Goal: Obtain resource: Obtain resource

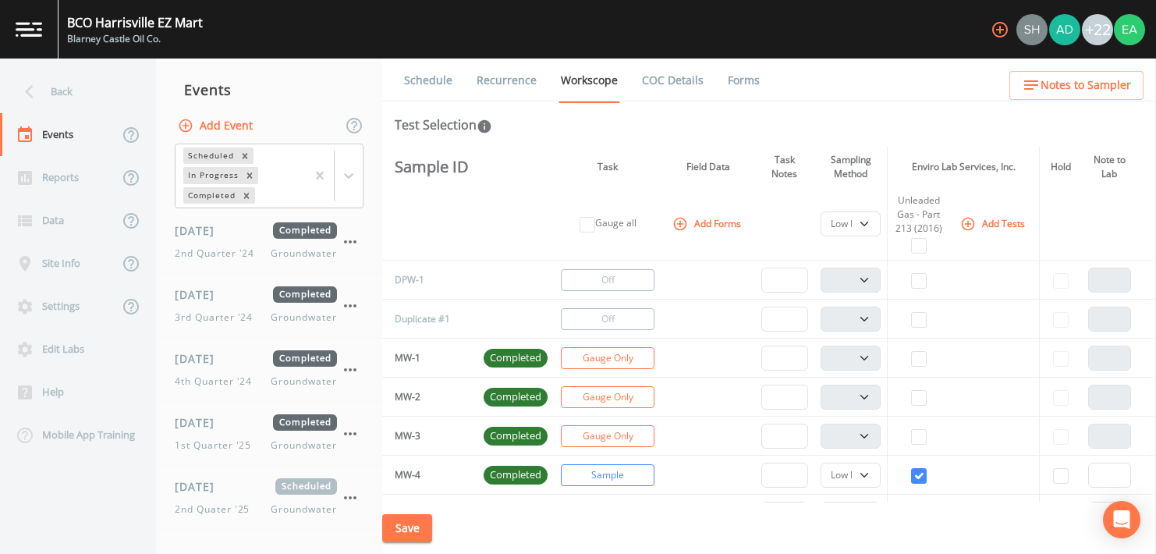
select select "4f082be6-97a7-4f70-a81f-c26a4e896ad7"
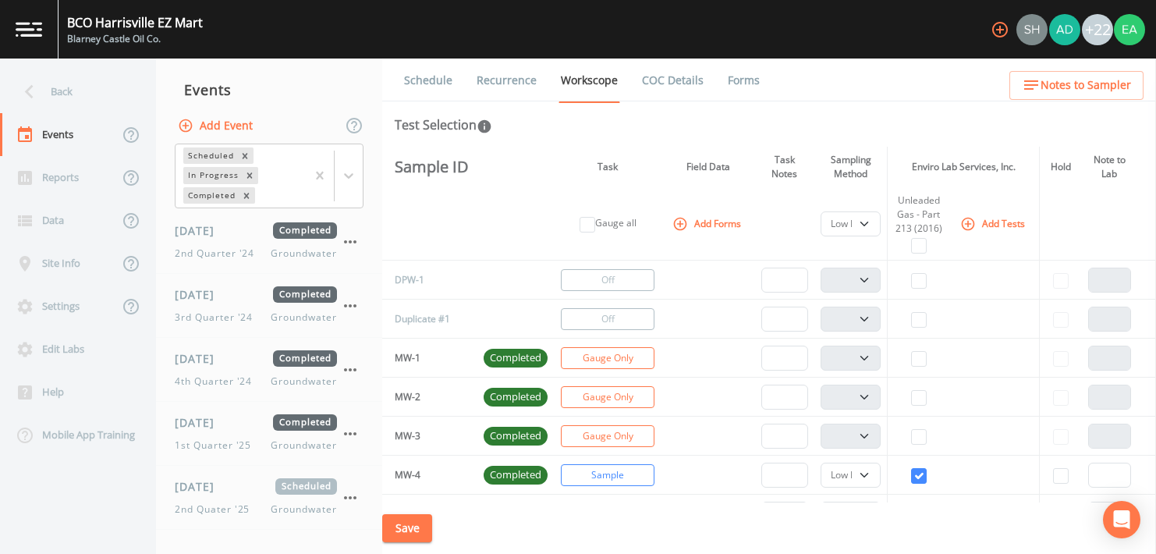
select select "4f082be6-97a7-4f70-a81f-c26a4e896ad7"
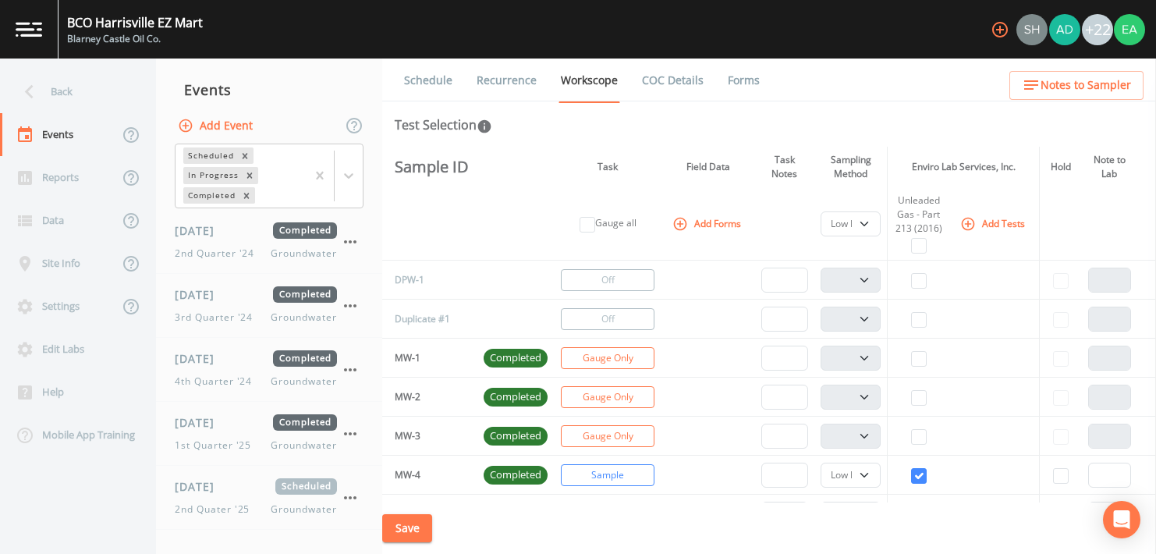
select select "4f082be6-97a7-4f70-a81f-c26a4e896ad7"
select select "c058c3d9-6e5f-4566-8da4-61f47bae8a00"
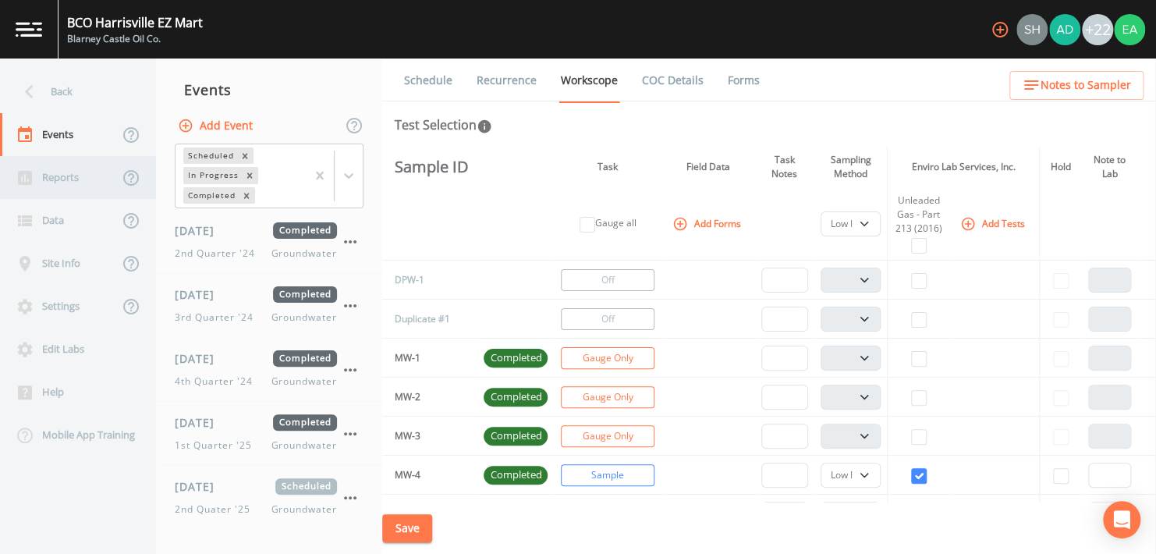
click at [56, 180] on div "Reports" at bounding box center [59, 177] width 119 height 43
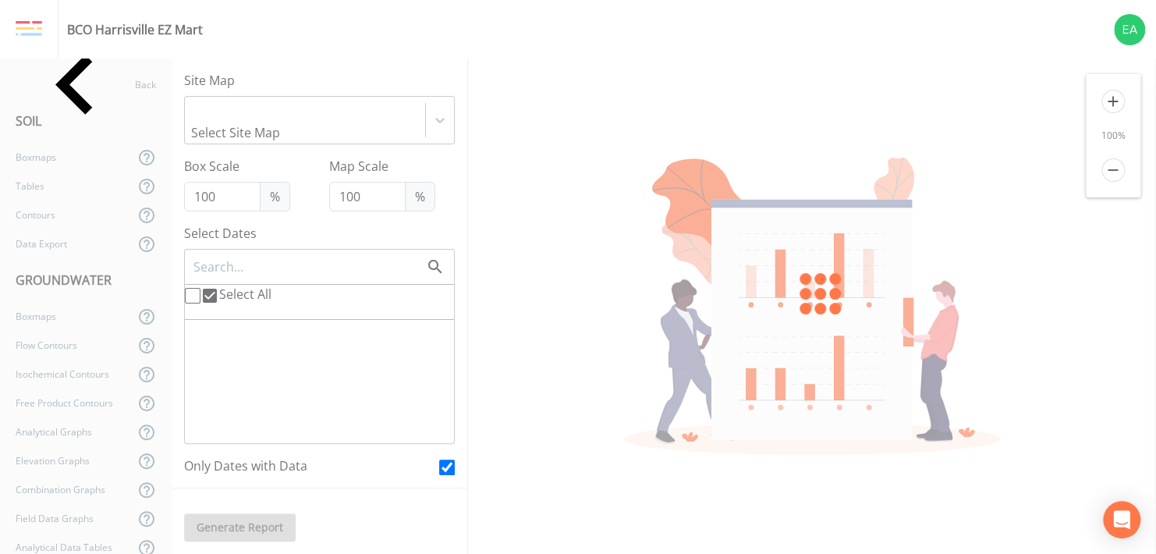
type input "140"
checkbox input "false"
checkbox input "true"
checkbox input "false"
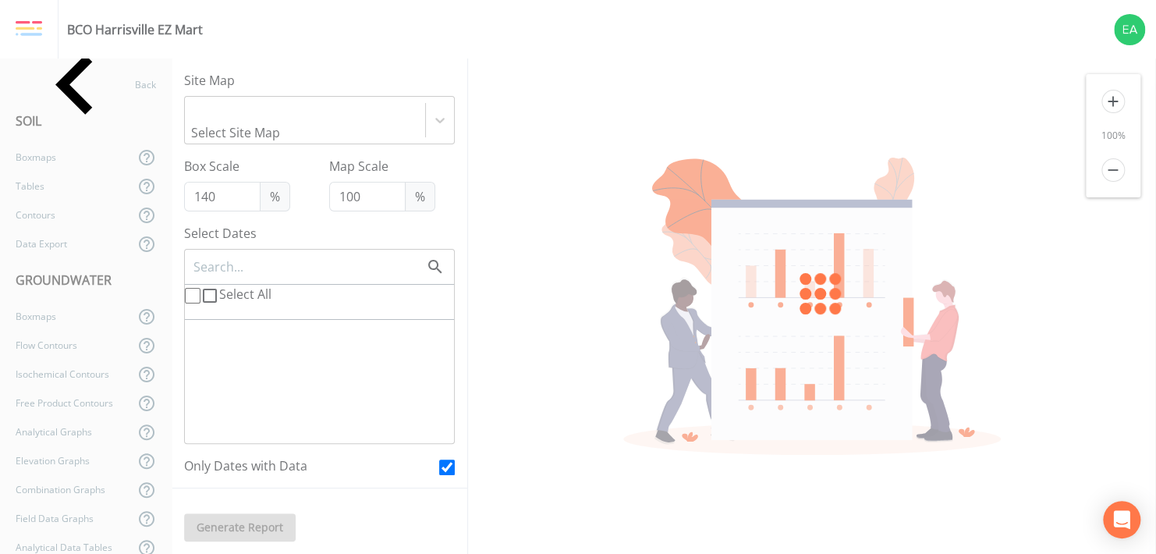
checkbox input "true"
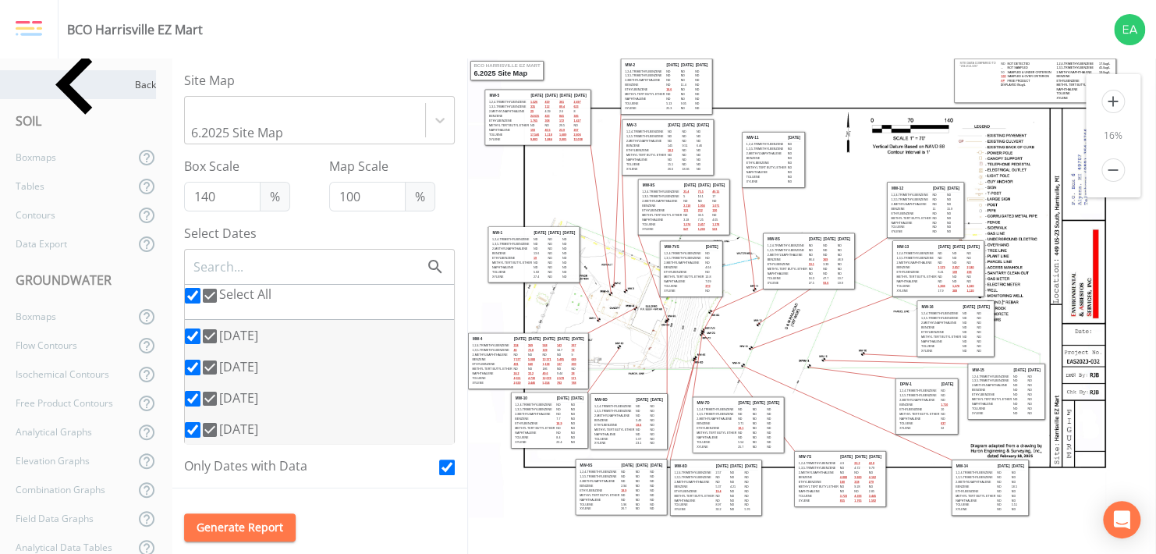
click at [55, 83] on icon at bounding box center [73, 85] width 37 height 60
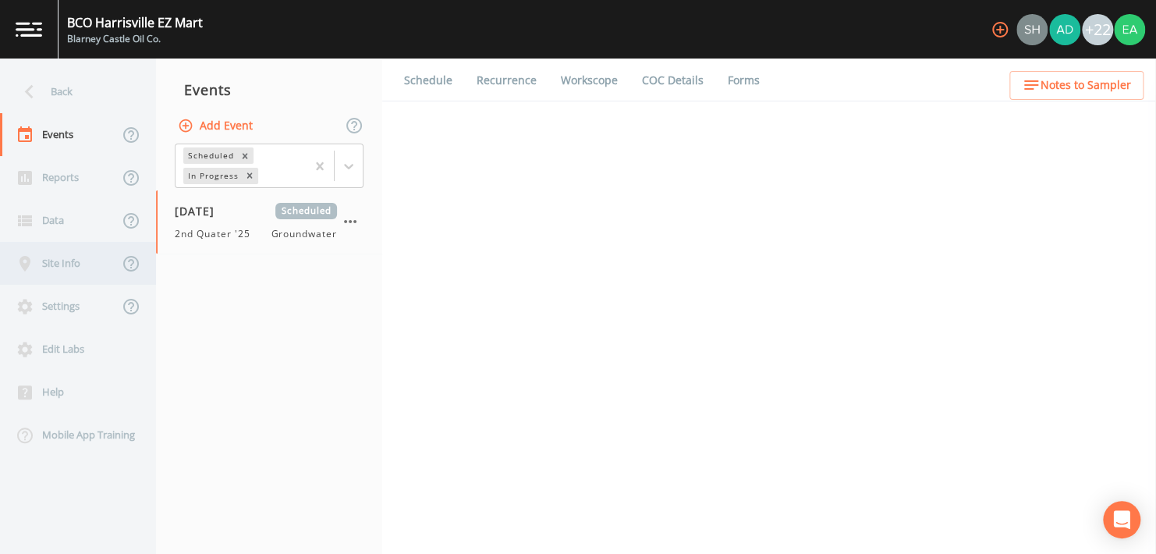
select select "4f082be6-97a7-4f70-a81f-c26a4e896ad7"
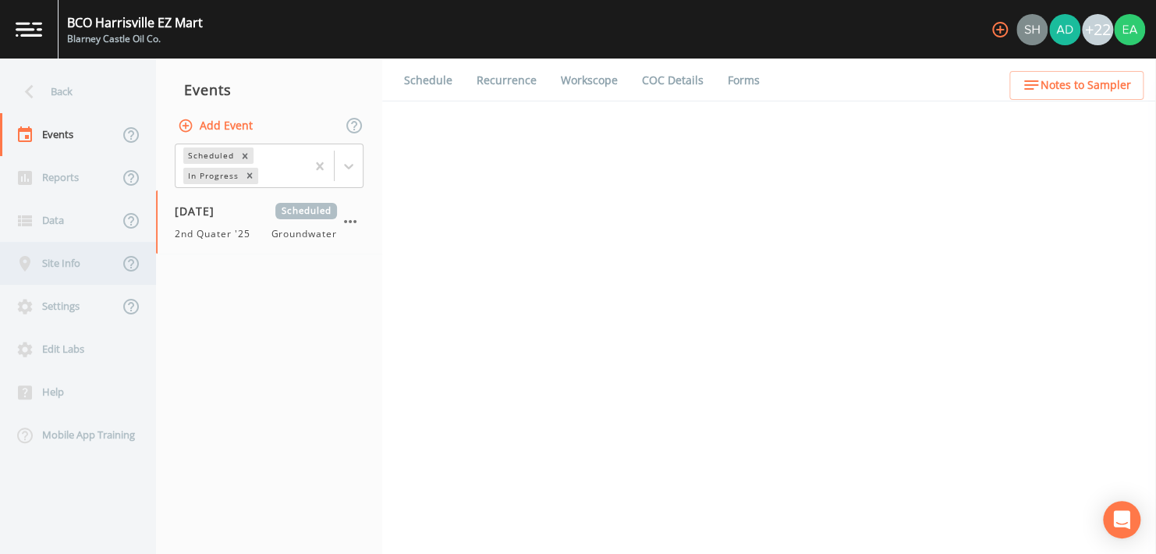
select select "4f082be6-97a7-4f70-a81f-c26a4e896ad7"
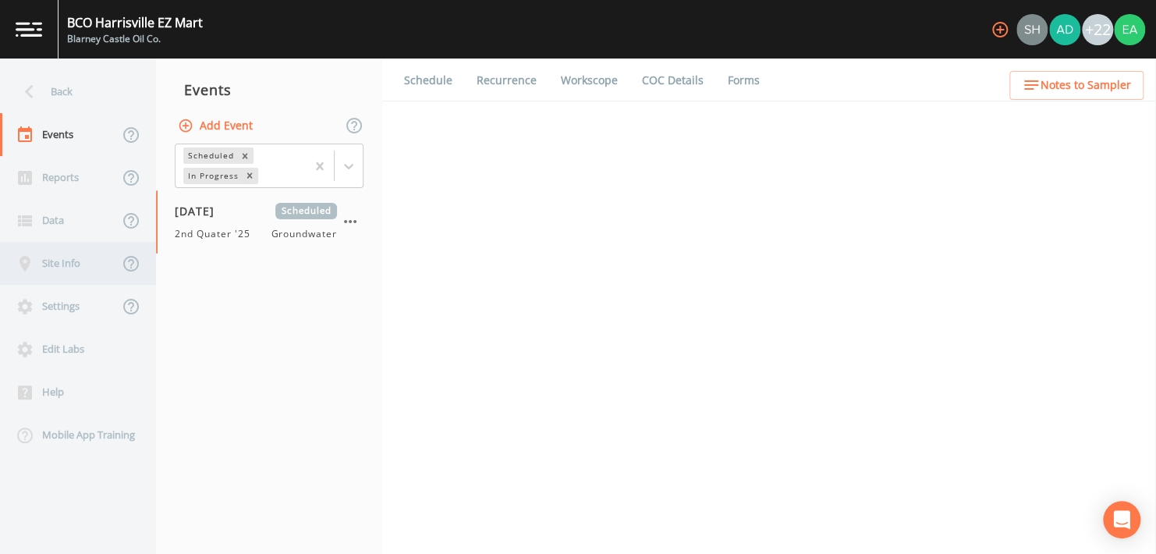
select select "4f082be6-97a7-4f70-a81f-c26a4e896ad7"
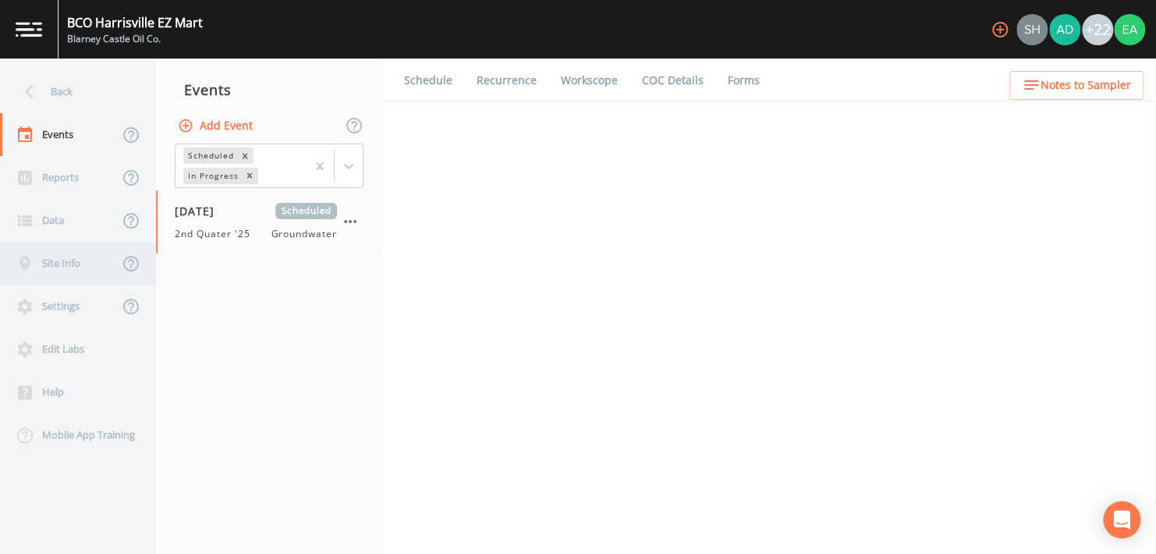
select select "32c6ee38-6f74-4ba1-9d68-2cabd624afbe"
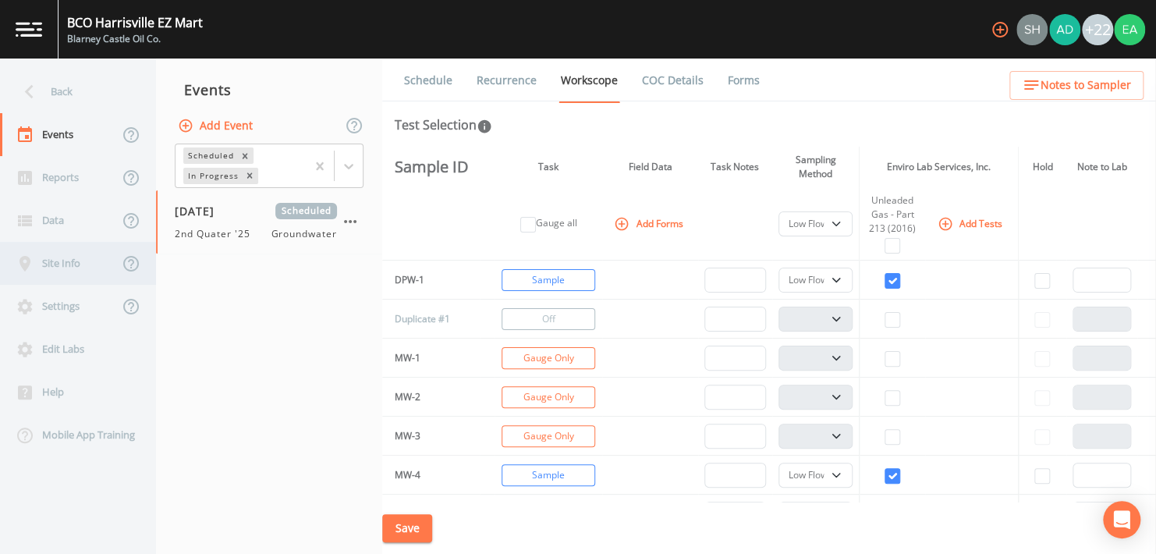
click at [48, 259] on div "Site Info" at bounding box center [59, 263] width 119 height 43
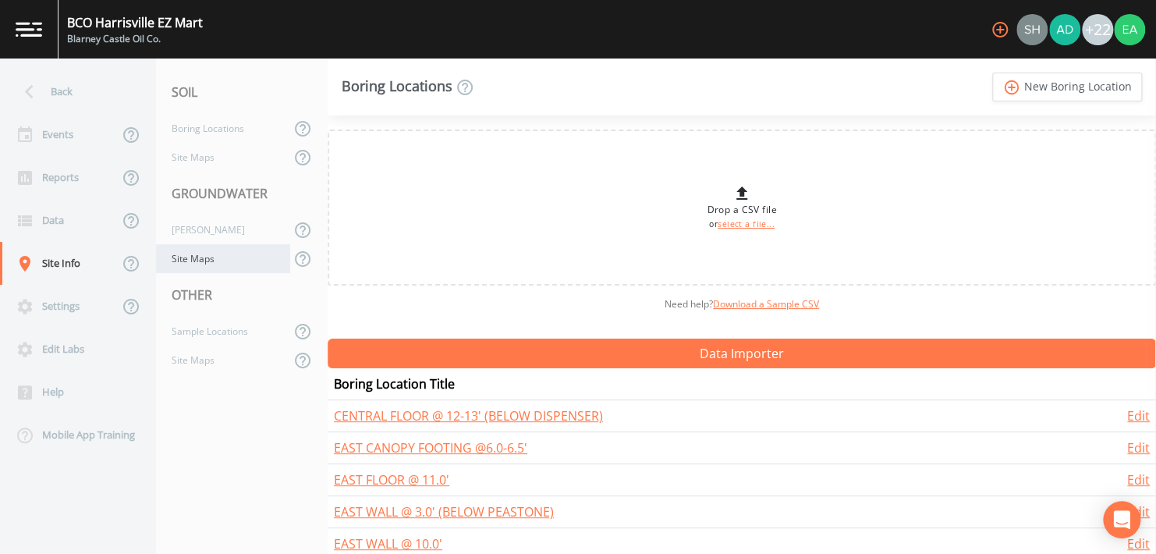
click at [194, 255] on div "Site Maps" at bounding box center [223, 258] width 134 height 29
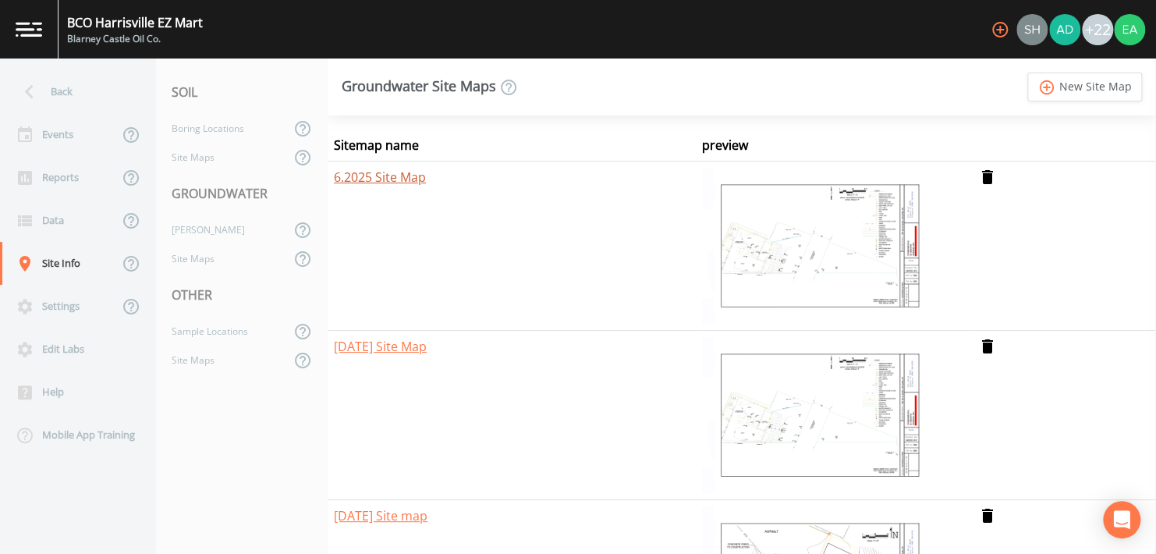
click at [390, 176] on link "6.2025 Site Map" at bounding box center [380, 177] width 92 height 17
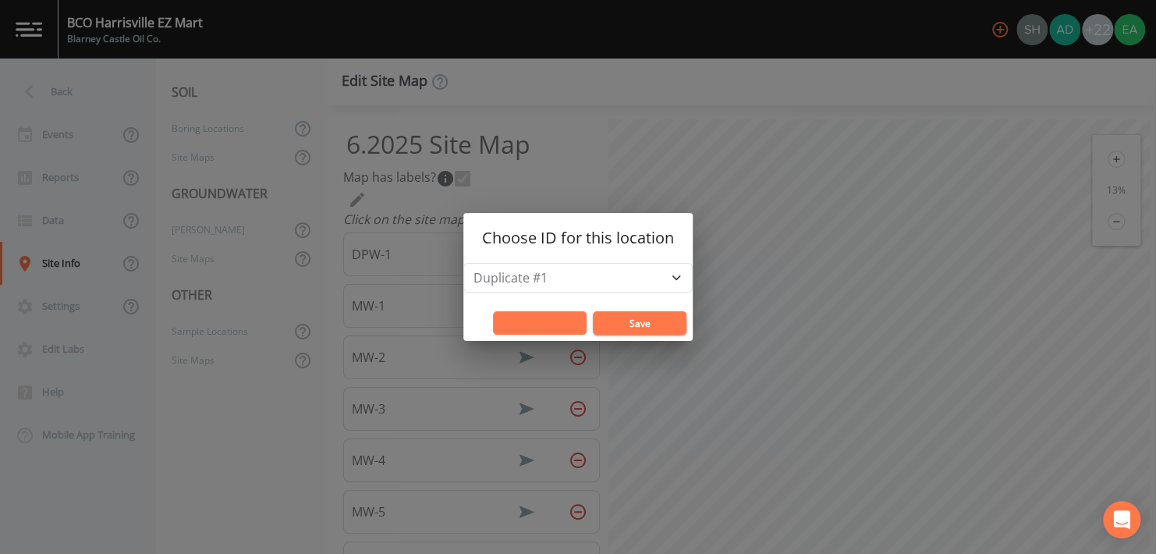
click at [522, 328] on button "Cancel" at bounding box center [540, 322] width 94 height 23
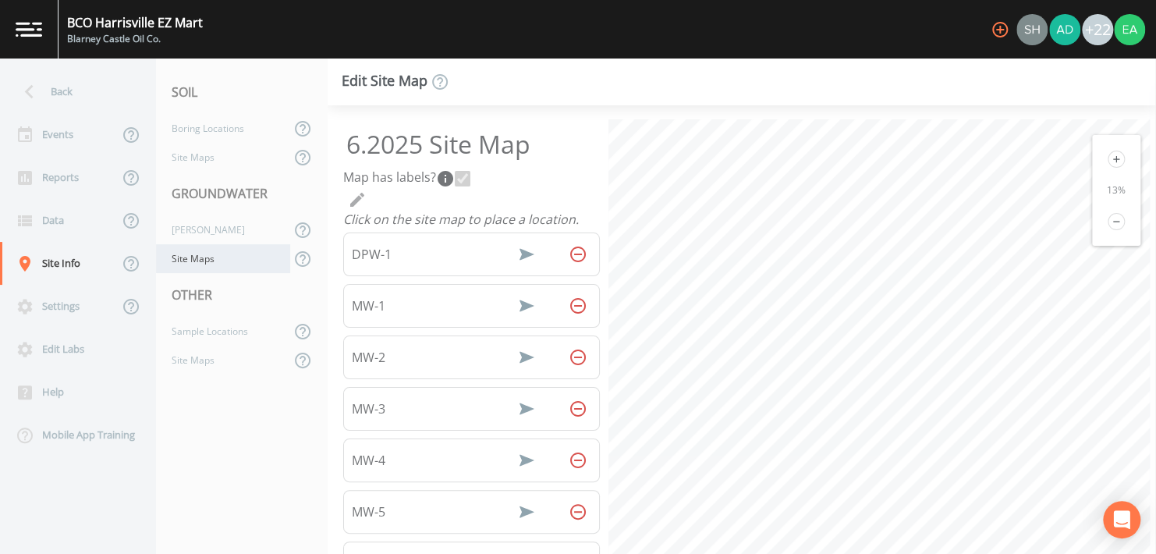
click at [197, 257] on div "Site Maps" at bounding box center [223, 258] width 134 height 29
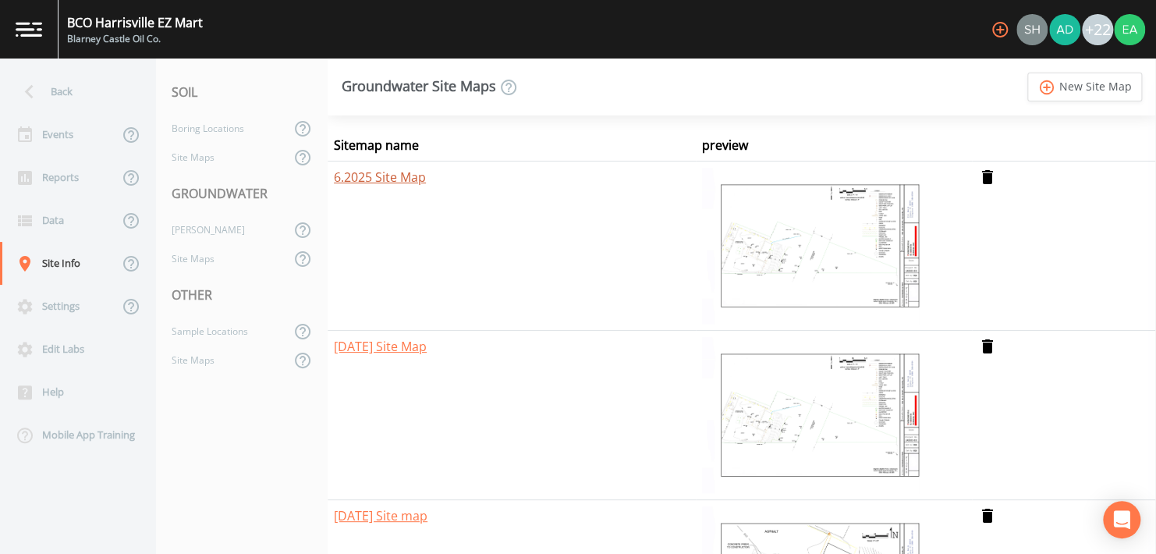
click at [373, 176] on link "6.2025 Site Map" at bounding box center [380, 177] width 92 height 17
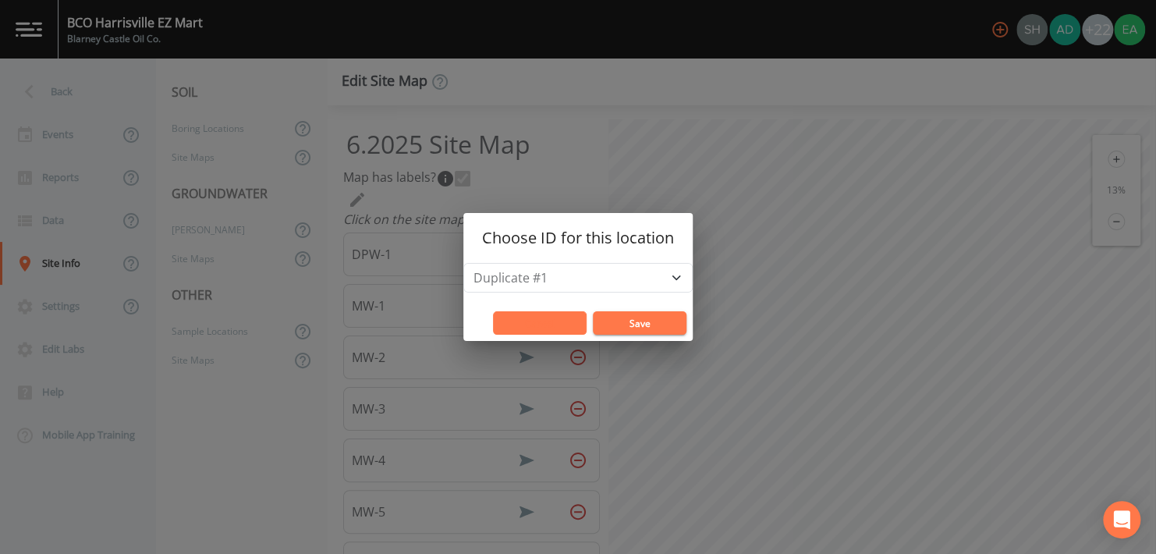
click at [548, 333] on button "Cancel" at bounding box center [540, 322] width 94 height 23
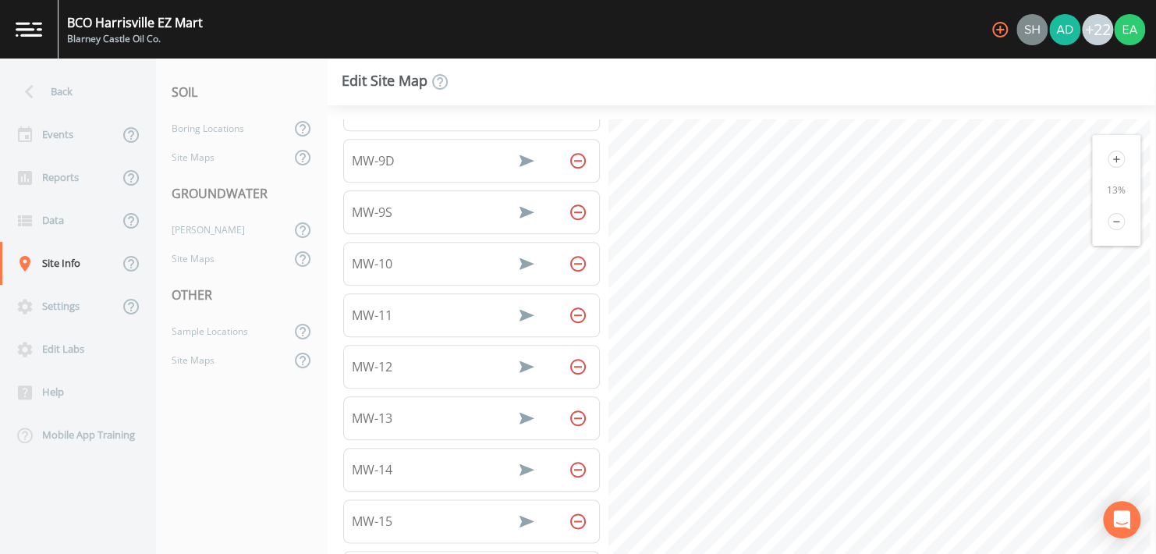
scroll to position [755, 0]
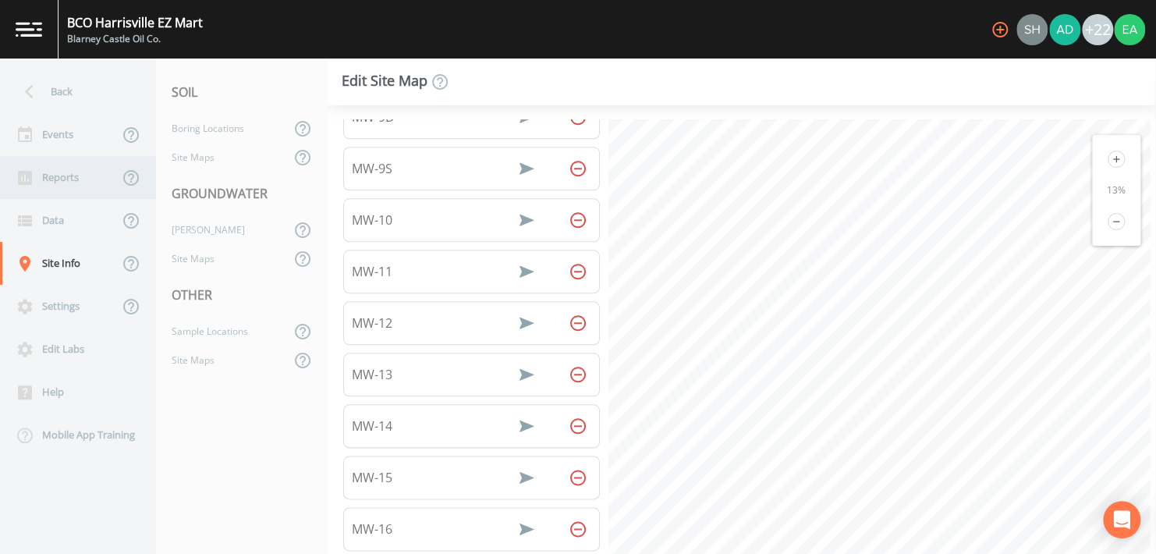
click at [51, 176] on div "Reports" at bounding box center [59, 177] width 119 height 43
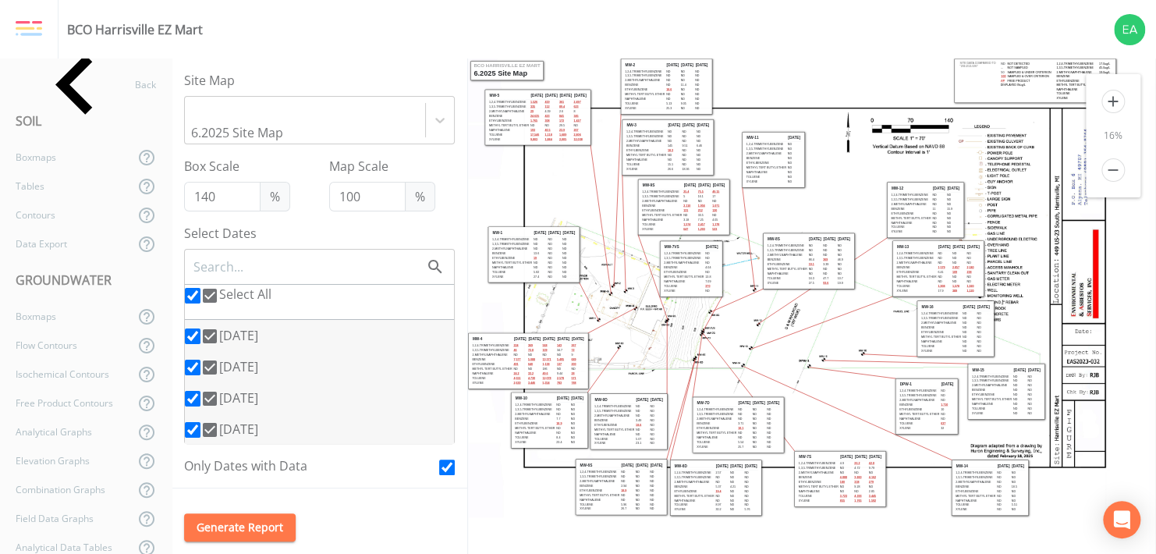
click at [203, 289] on icon at bounding box center [210, 296] width 14 height 14
click at [196, 288] on input "Select All" at bounding box center [193, 296] width 16 height 16
checkbox input "false"
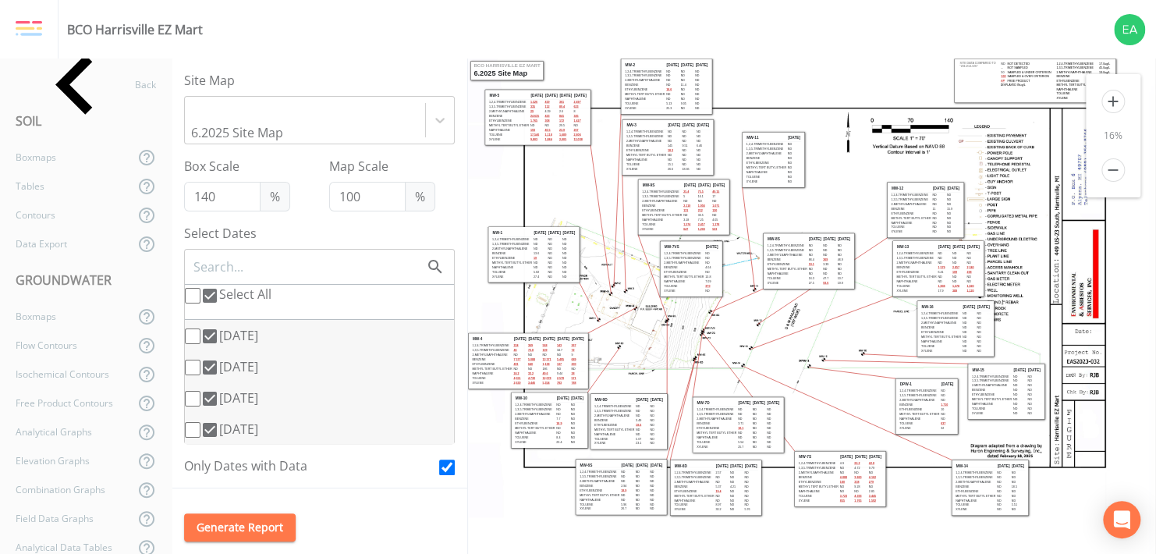
checkbox input "false"
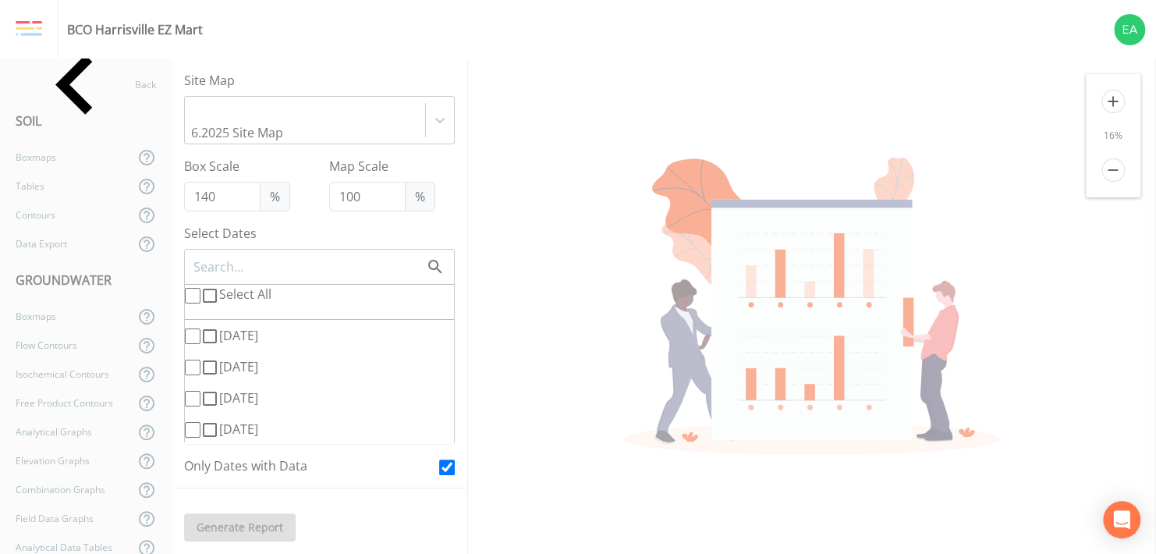
click at [208, 286] on icon at bounding box center [209, 295] width 19 height 19
click at [200, 288] on input "Select All" at bounding box center [193, 296] width 16 height 16
checkbox input "true"
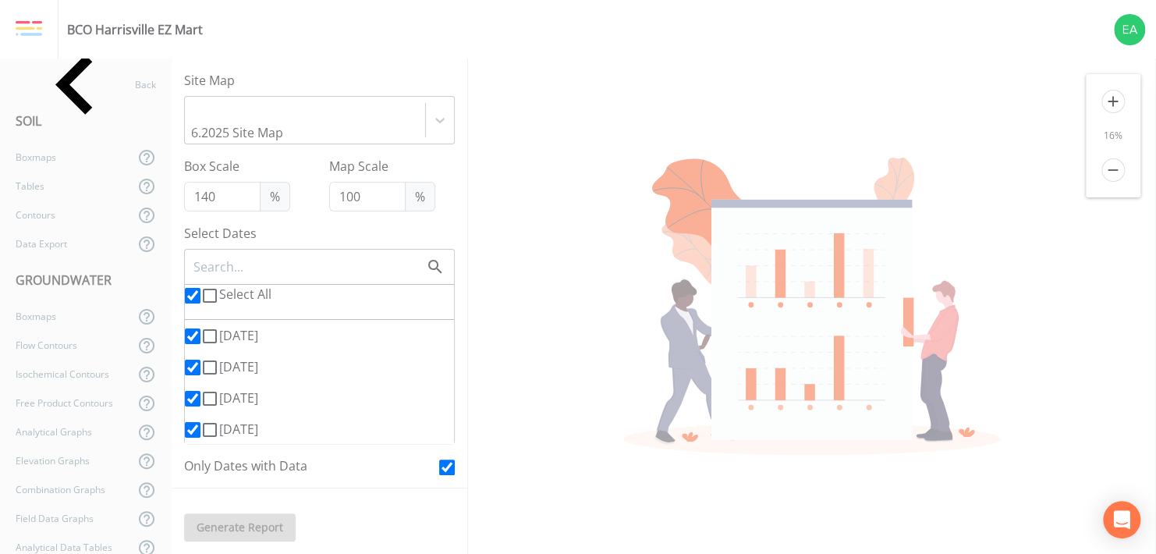
checkbox input "true"
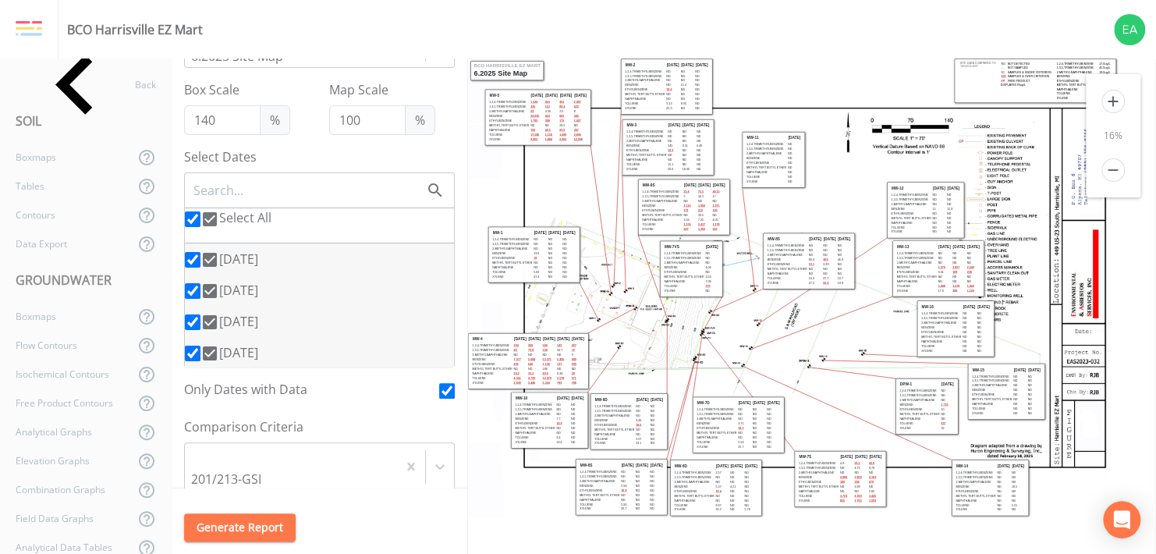
scroll to position [312, 0]
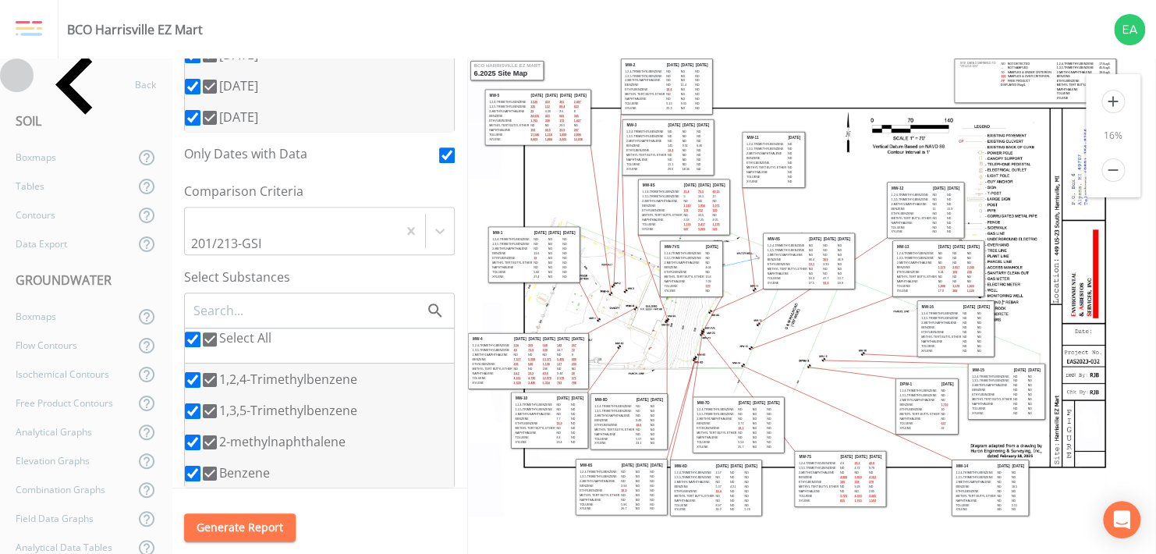
click at [196, 332] on input "Select All" at bounding box center [193, 340] width 16 height 16
checkbox input "false"
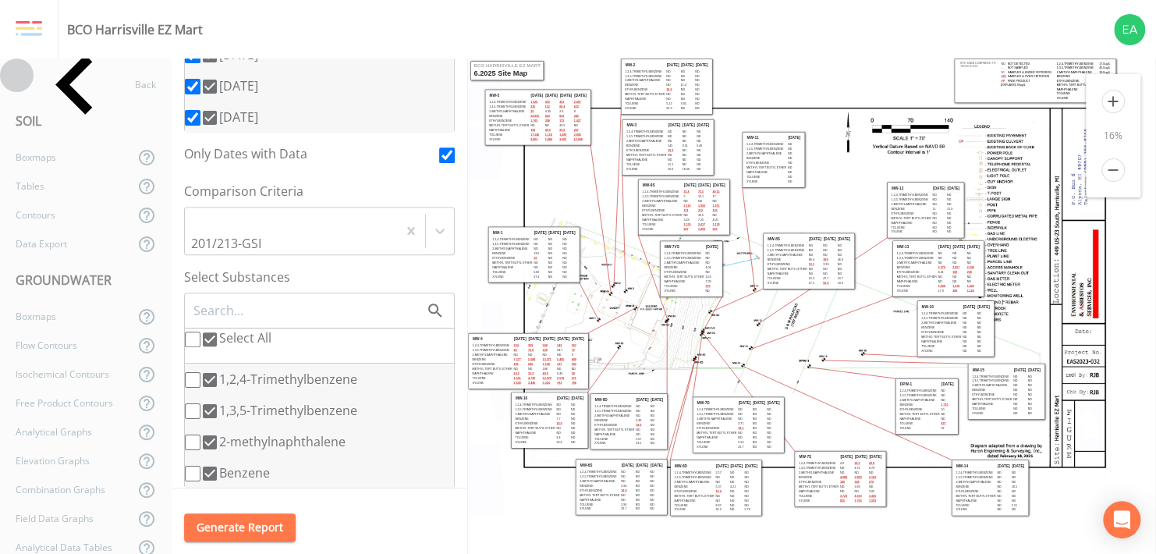
checkbox input "false"
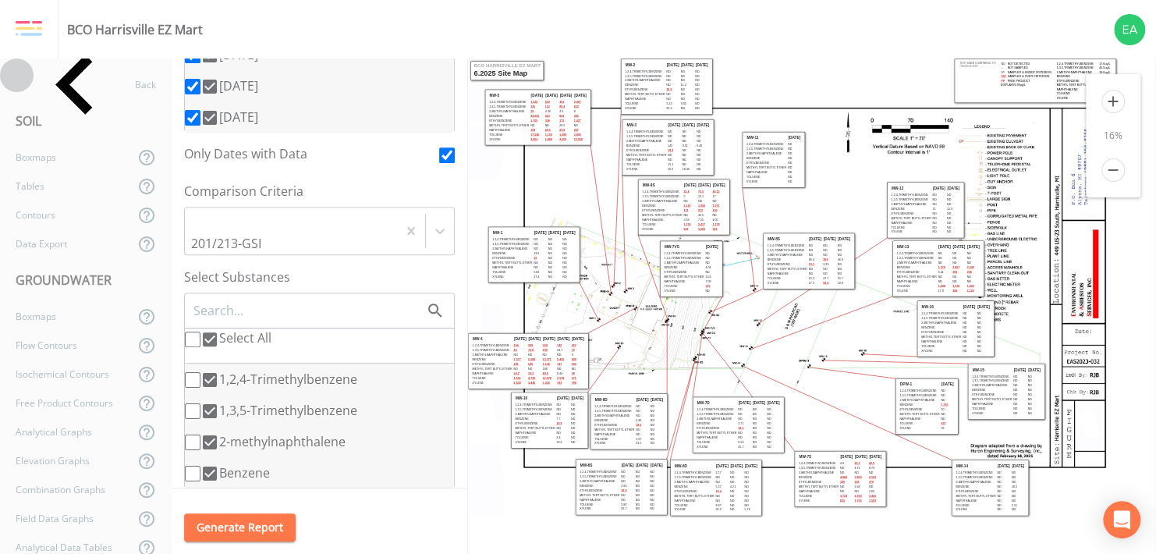
checkbox input "false"
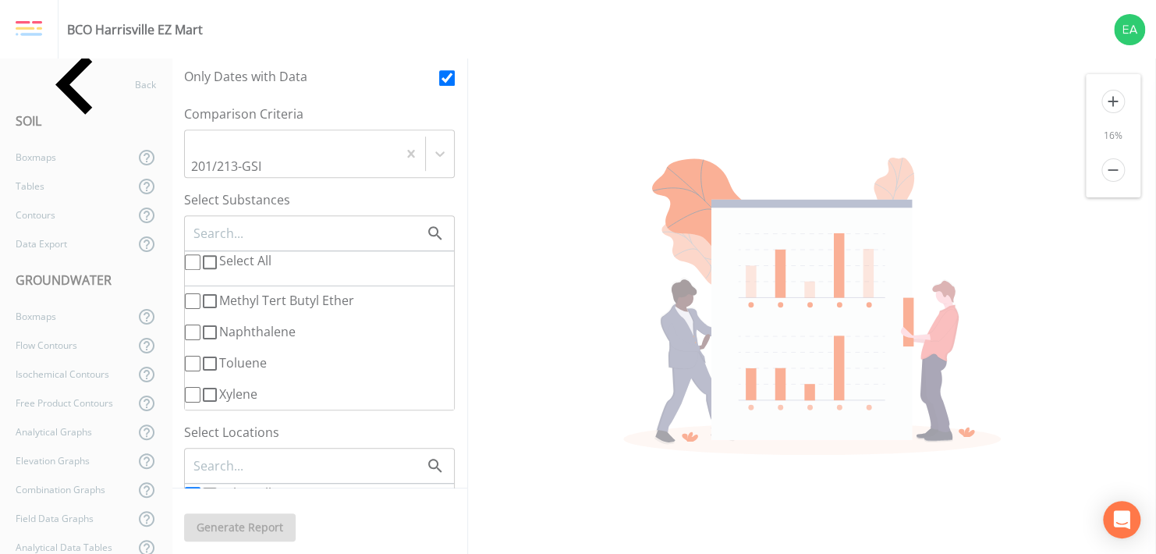
scroll to position [314, 0]
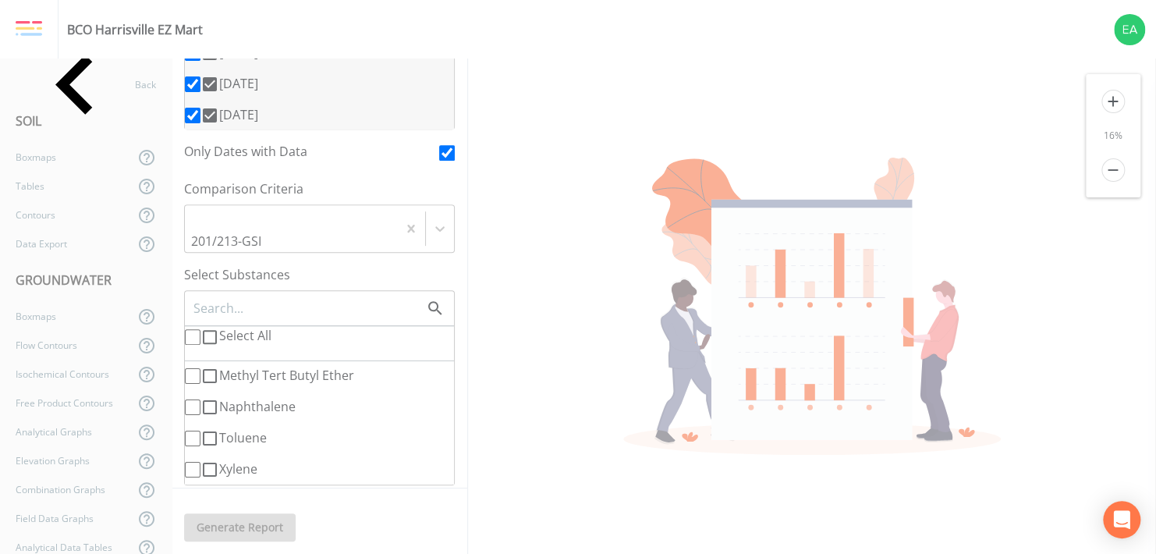
click at [200, 328] on icon at bounding box center [209, 337] width 19 height 19
click at [200, 329] on input "Select All" at bounding box center [193, 337] width 16 height 16
checkbox input "true"
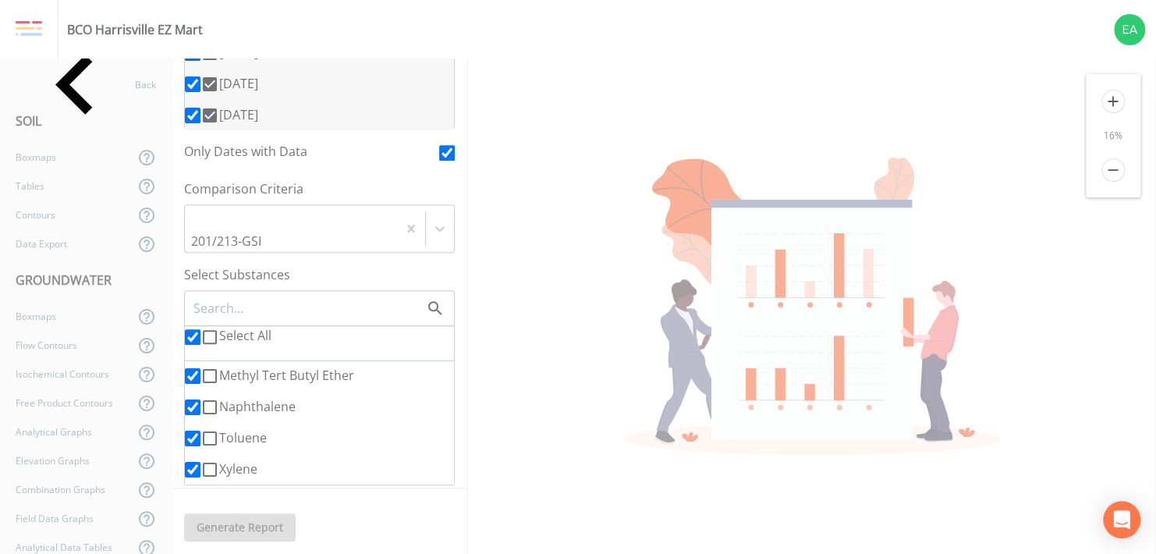
checkbox input "true"
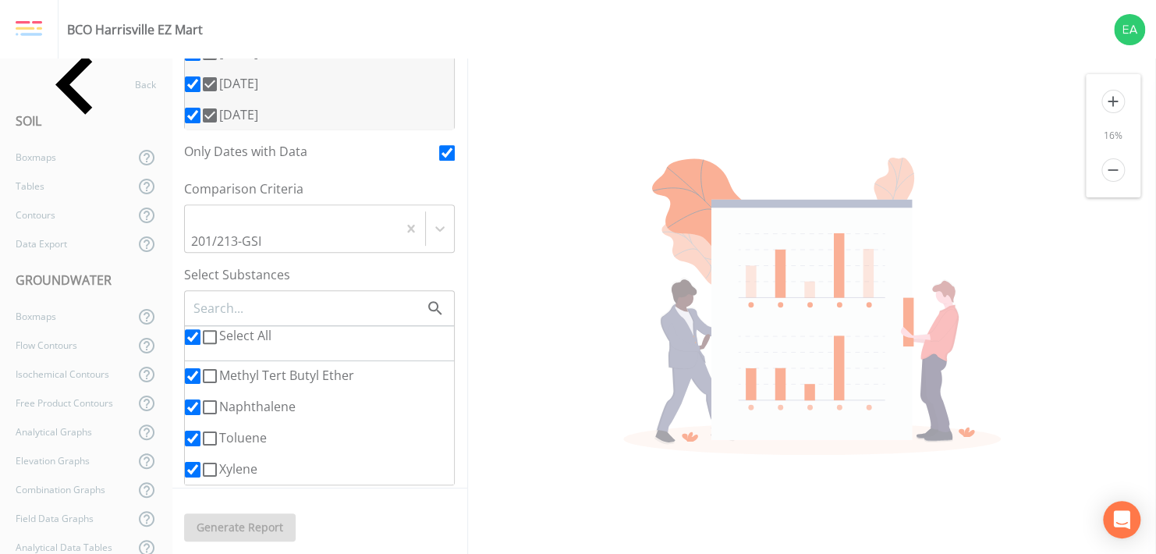
checkbox input "true"
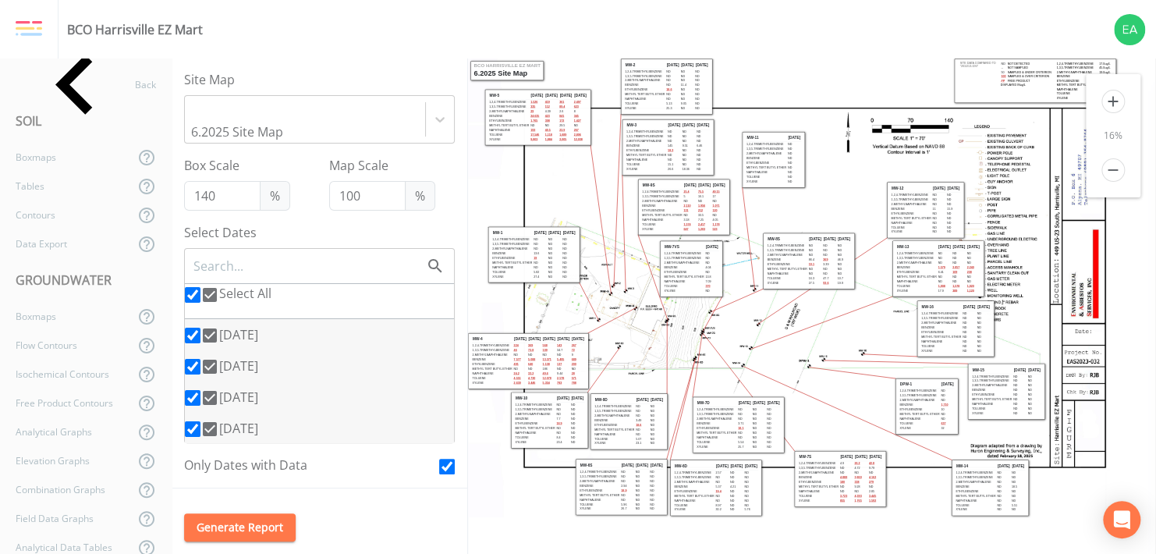
scroll to position [0, 0]
click at [203, 289] on icon at bounding box center [210, 296] width 14 height 14
click at [197, 288] on input "Select All" at bounding box center [193, 296] width 16 height 16
checkbox input "false"
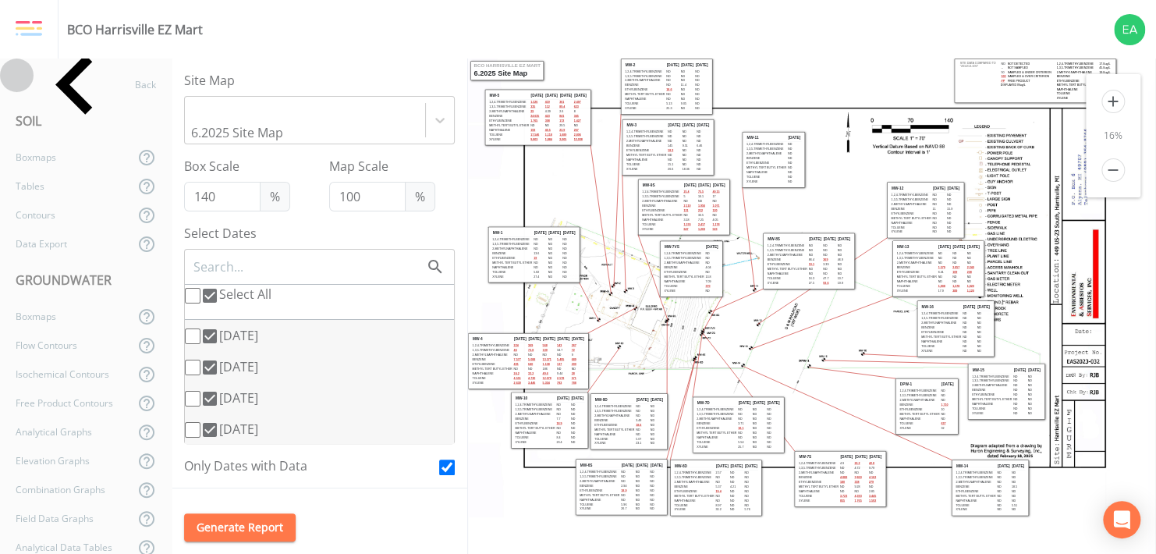
checkbox input "false"
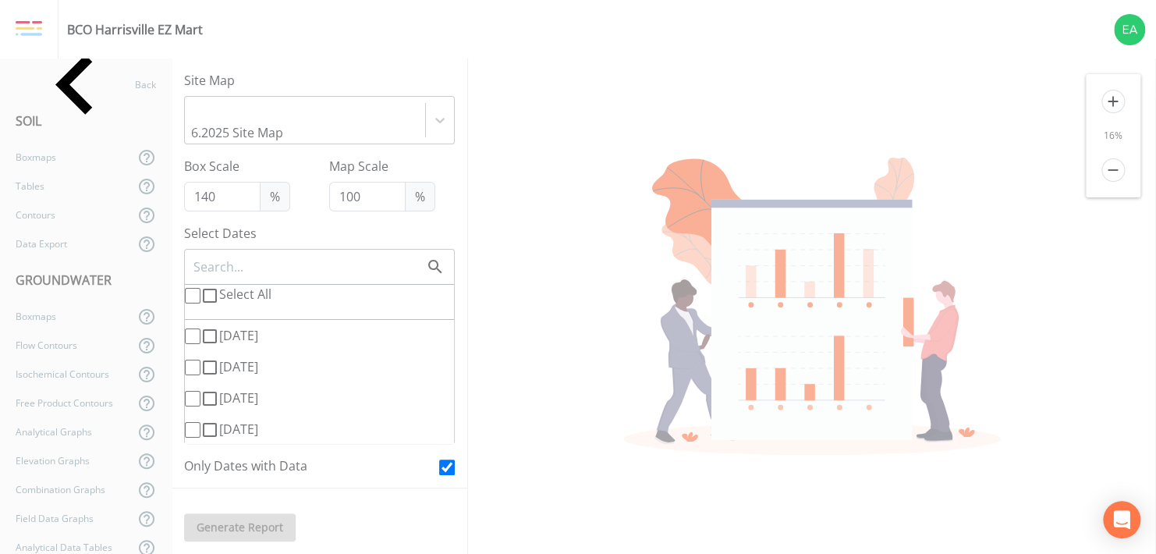
click at [203, 289] on icon at bounding box center [210, 296] width 14 height 14
click at [200, 289] on input "Select All" at bounding box center [193, 296] width 16 height 16
checkbox input "true"
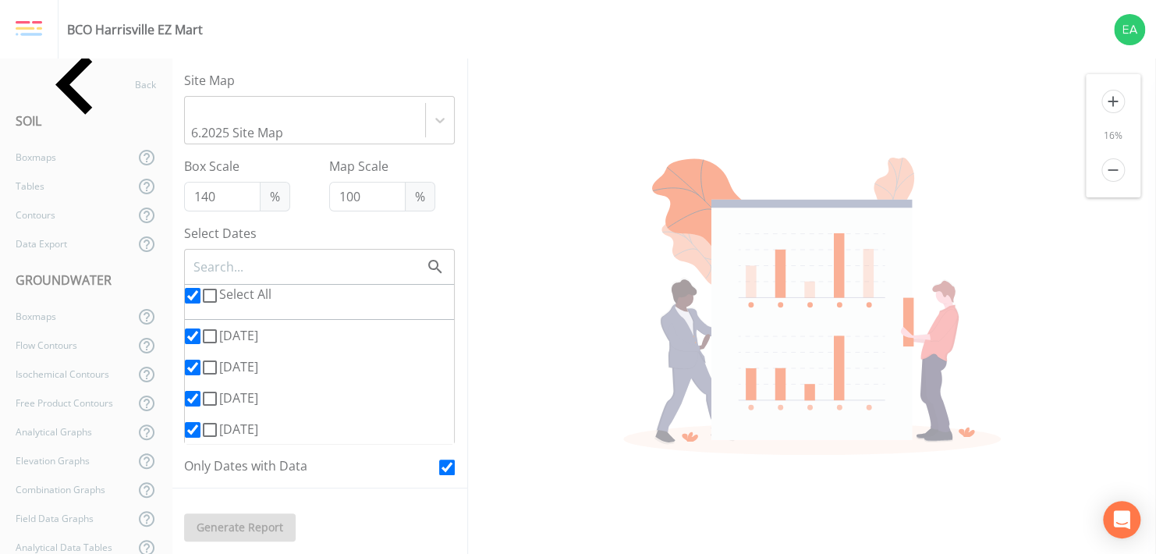
checkbox input "true"
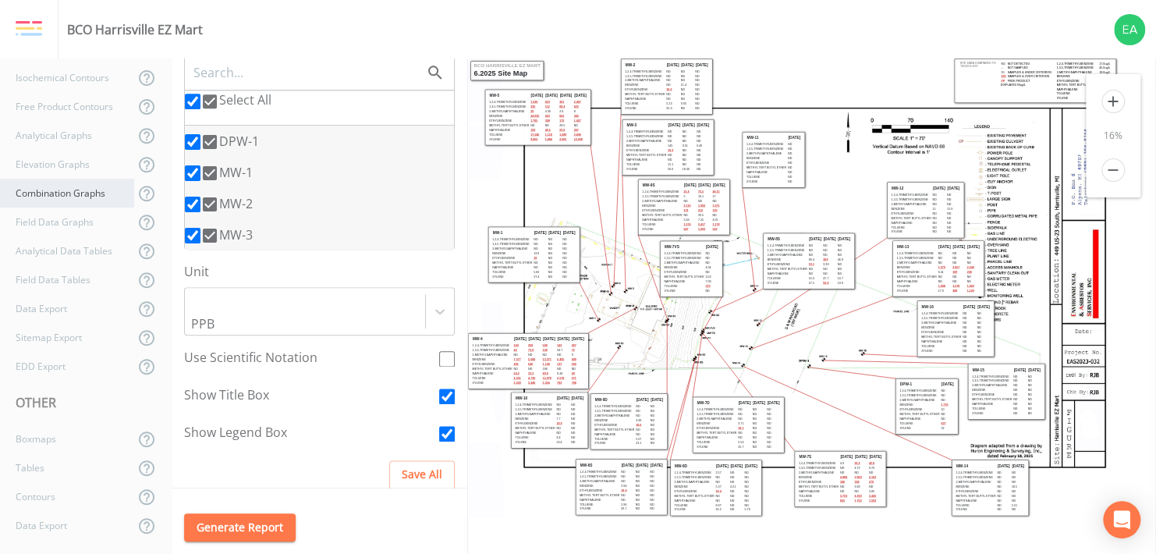
scroll to position [297, 0]
click at [80, 342] on div "Sitemap Export" at bounding box center [67, 336] width 134 height 29
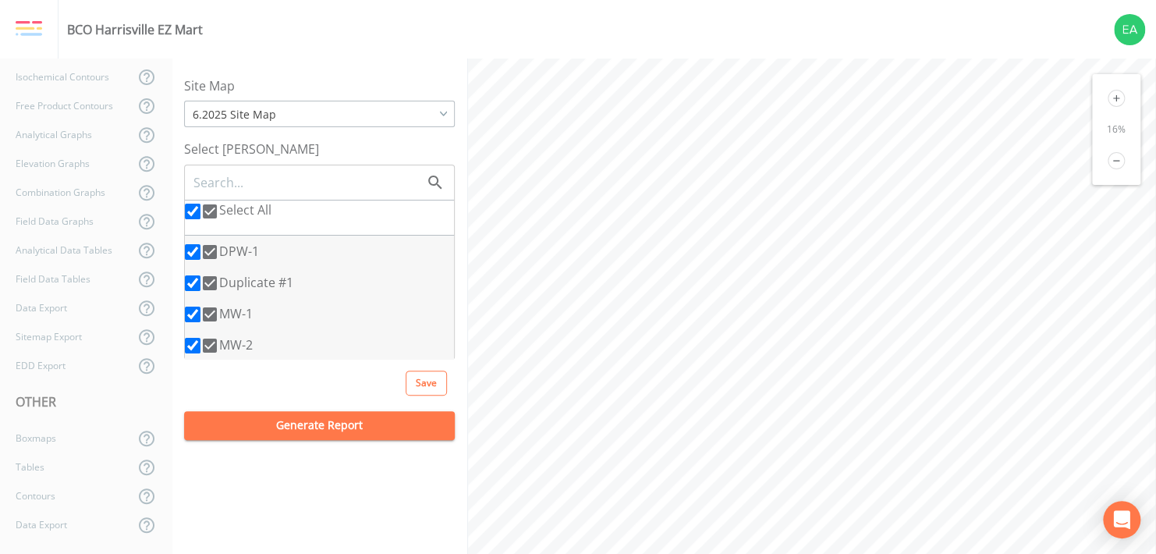
click at [257, 420] on button "Generate Report" at bounding box center [319, 425] width 271 height 29
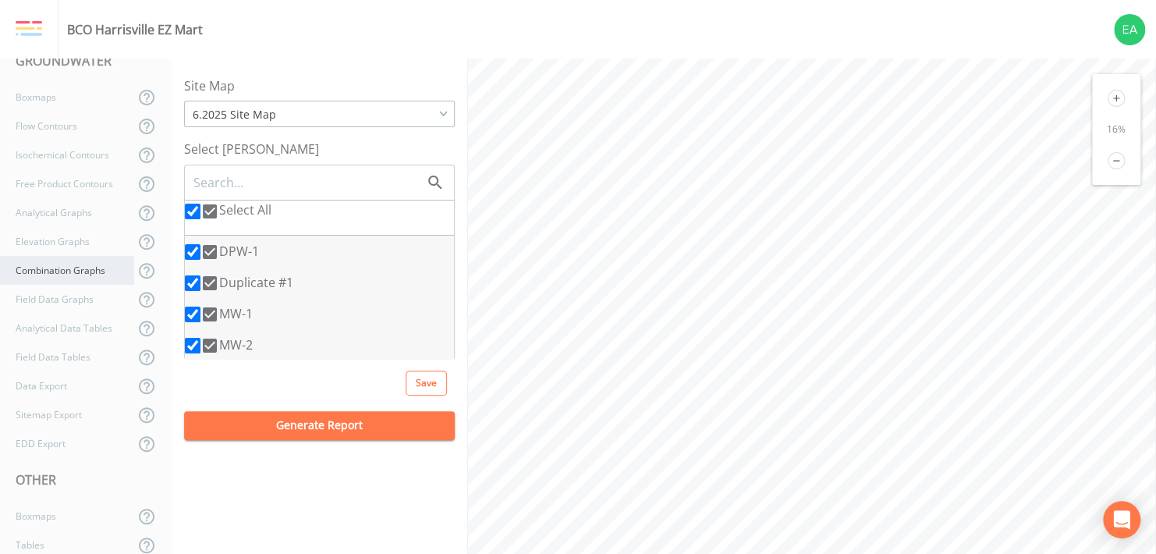
scroll to position [141, 0]
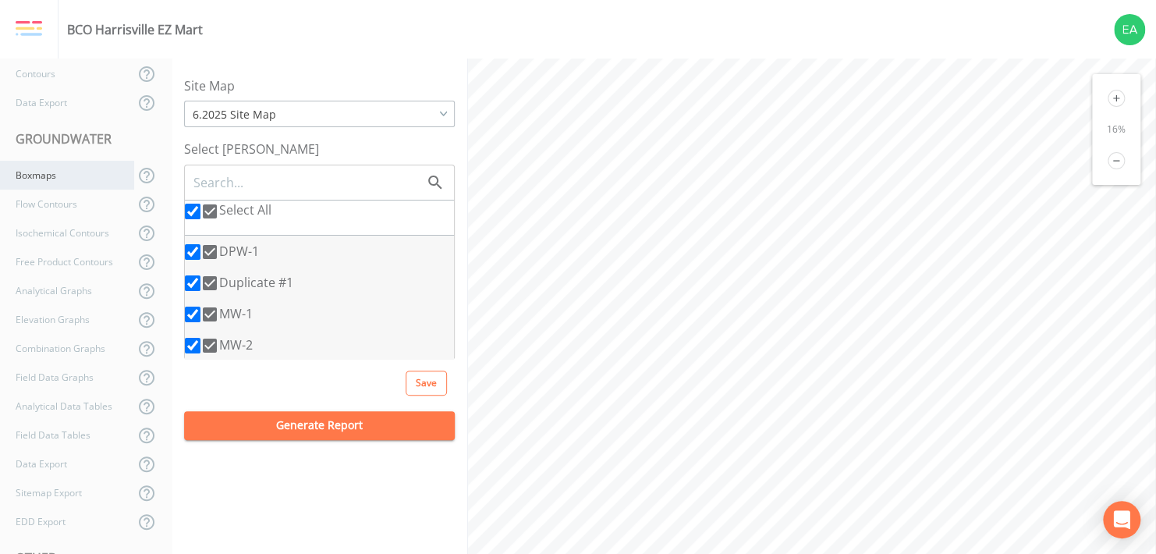
click at [61, 173] on div "Boxmaps" at bounding box center [67, 175] width 134 height 29
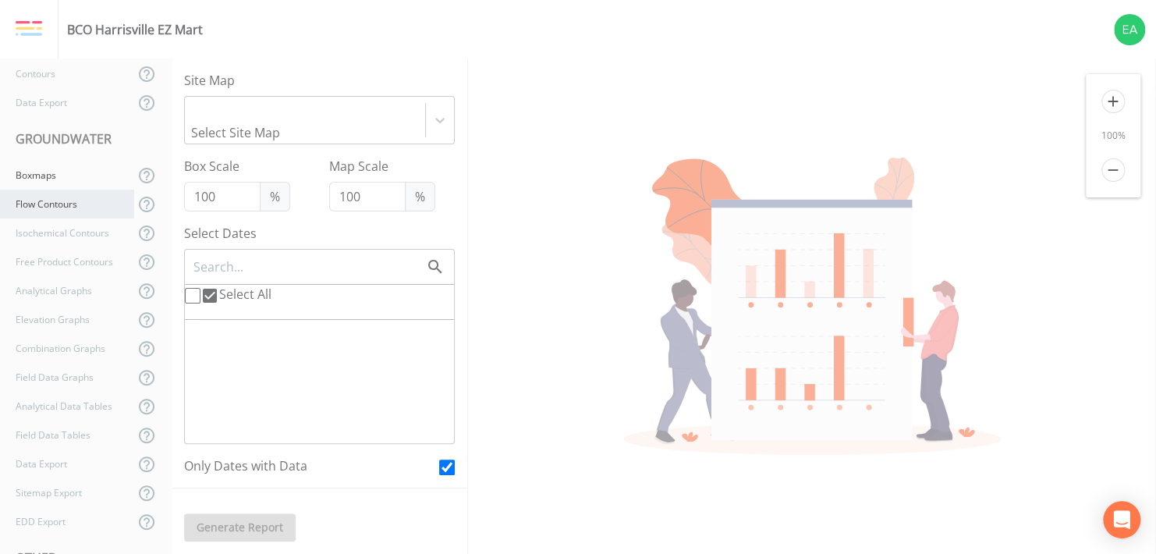
type input "140"
checkbox input "false"
checkbox input "true"
checkbox input "false"
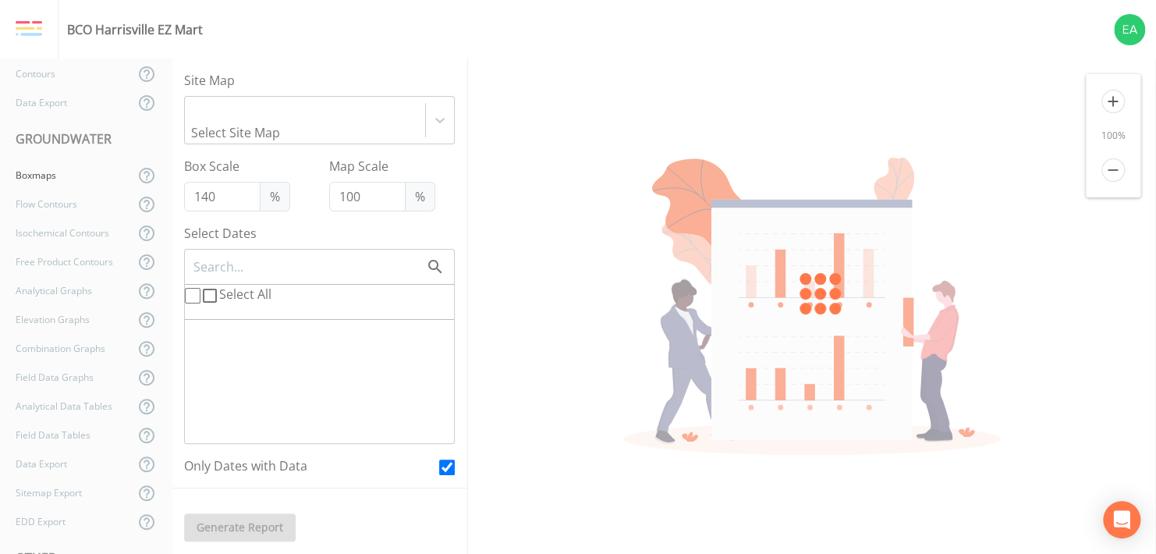
checkbox input "true"
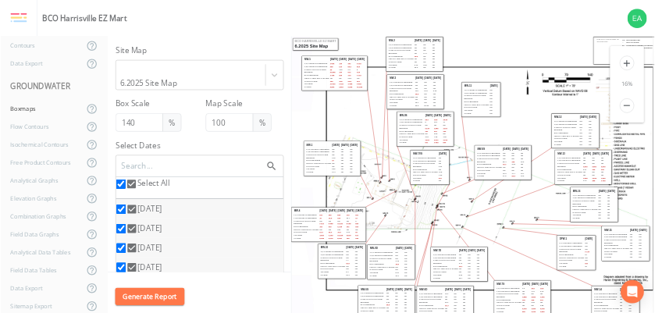
scroll to position [141, 0]
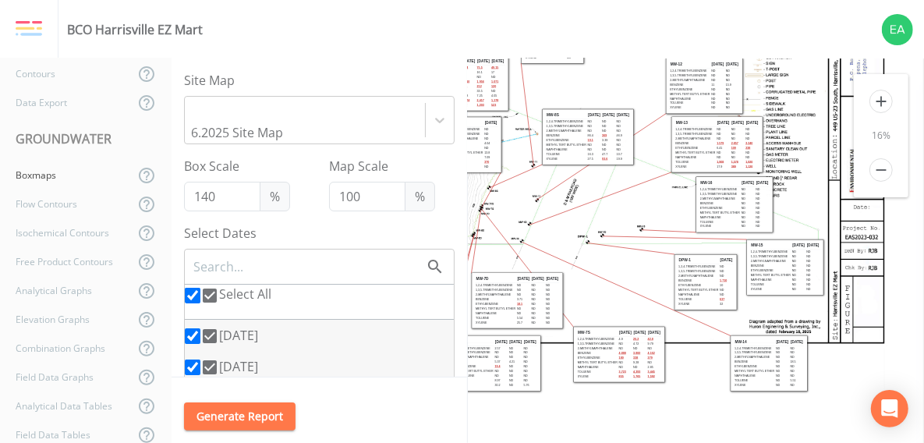
drag, startPoint x: 820, startPoint y: 388, endPoint x: 570, endPoint y: 242, distance: 289.8
click at [570, 242] on icon at bounding box center [591, 163] width 688 height 459
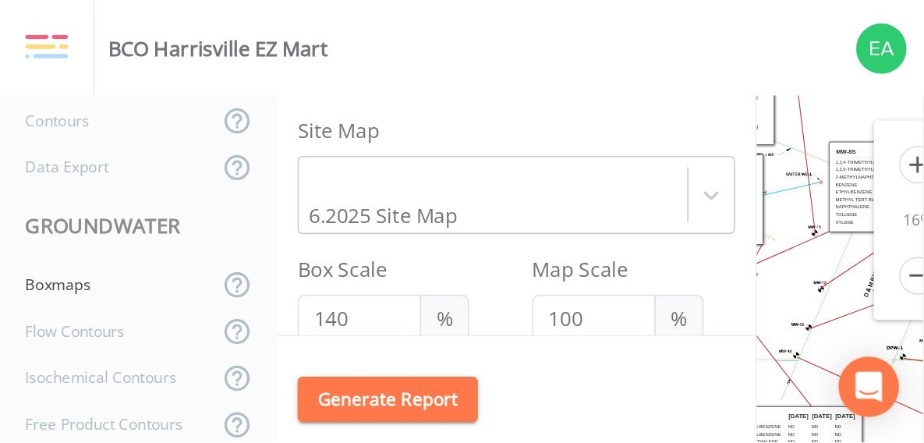
scroll to position [142, 0]
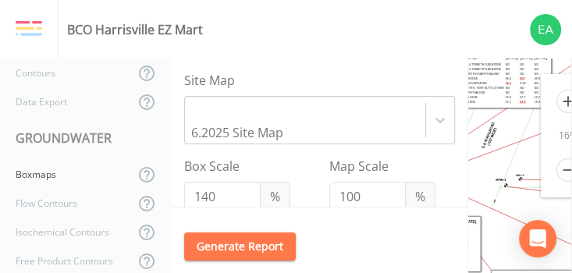
drag, startPoint x: 529, startPoint y: 211, endPoint x: 293, endPoint y: 115, distance: 254.7
click html "BCO Harrisville EZ Mart 6.2025 Site Map Site Data Compared to "201/213-GSI" ND …"
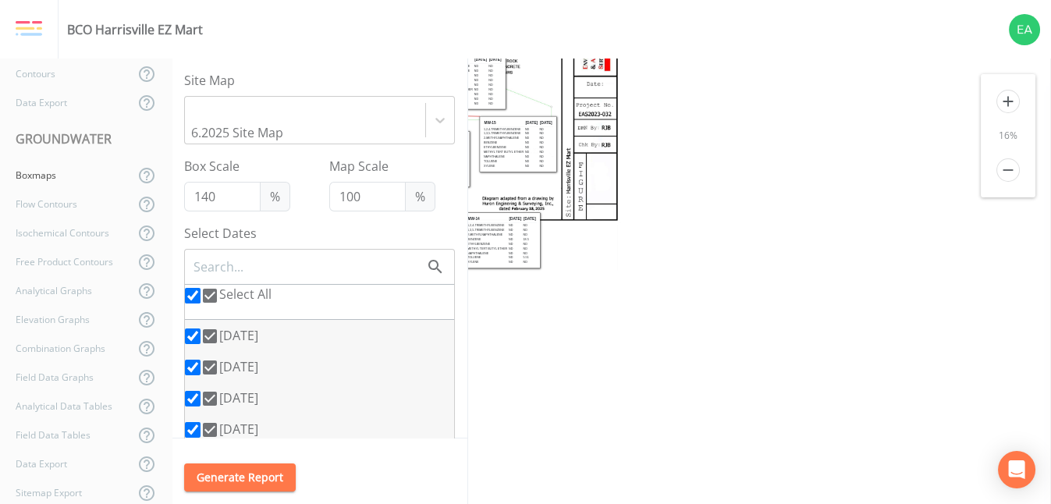
scroll to position [141, 0]
click at [1005, 106] on icon "add" at bounding box center [1007, 101] width 23 height 23
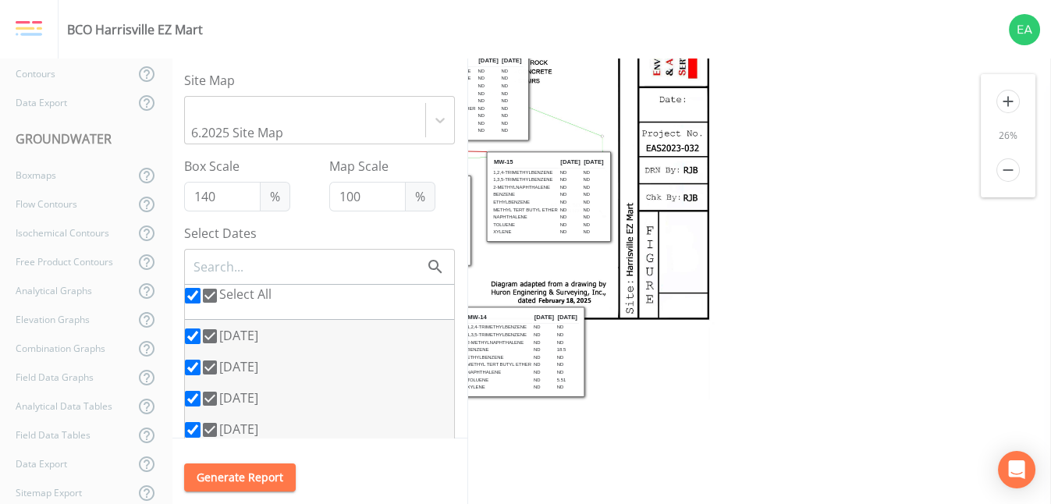
click at [1005, 106] on icon "add" at bounding box center [1007, 101] width 23 height 23
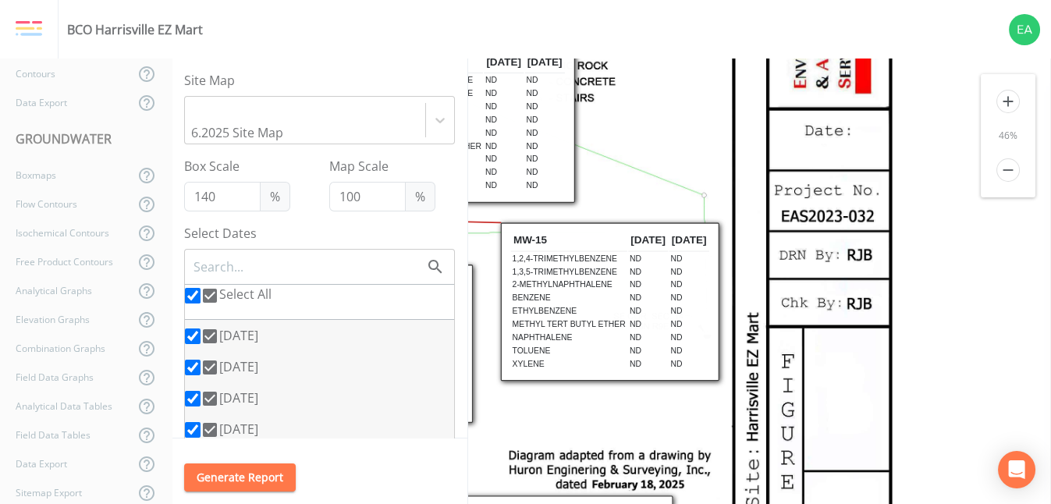
click at [1005, 106] on icon "add" at bounding box center [1007, 101] width 23 height 23
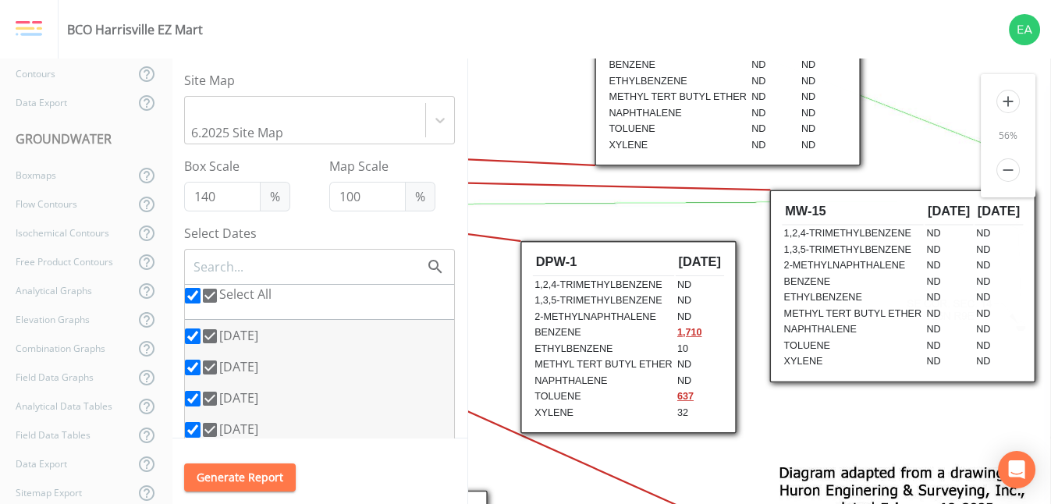
drag, startPoint x: 750, startPoint y: 190, endPoint x: 1013, endPoint y: 122, distance: 271.5
